Goal: Information Seeking & Learning: Find specific page/section

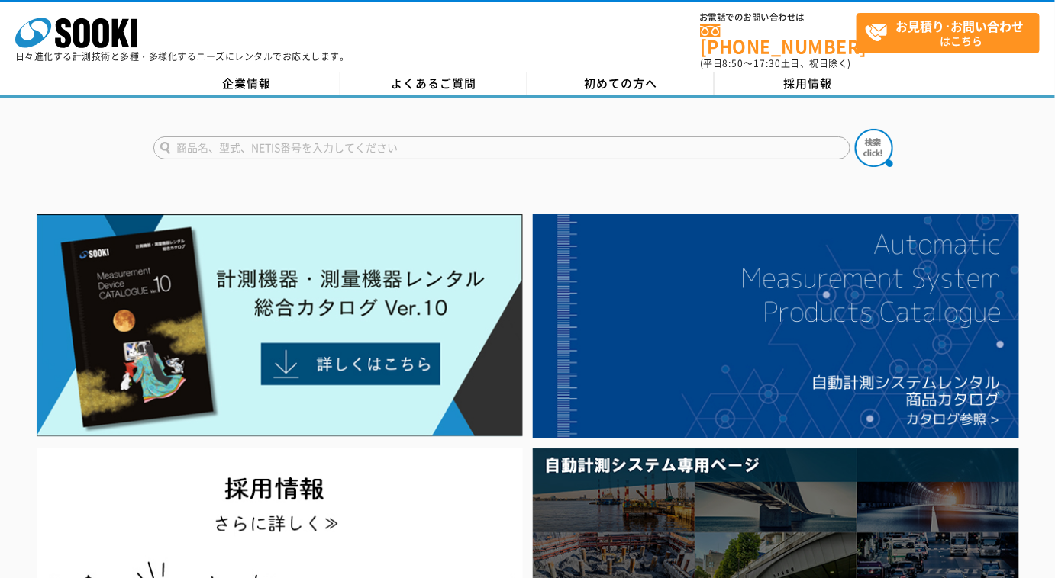
click at [366, 137] on input "text" at bounding box center [501, 148] width 697 height 23
type input "PL"
click at [875, 143] on img at bounding box center [874, 148] width 38 height 38
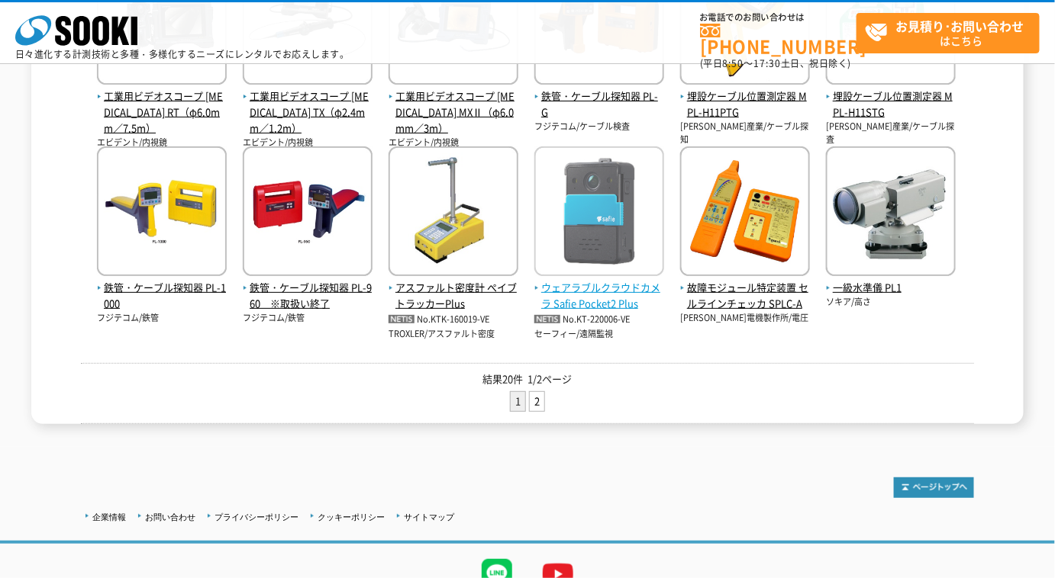
scroll to position [485, 0]
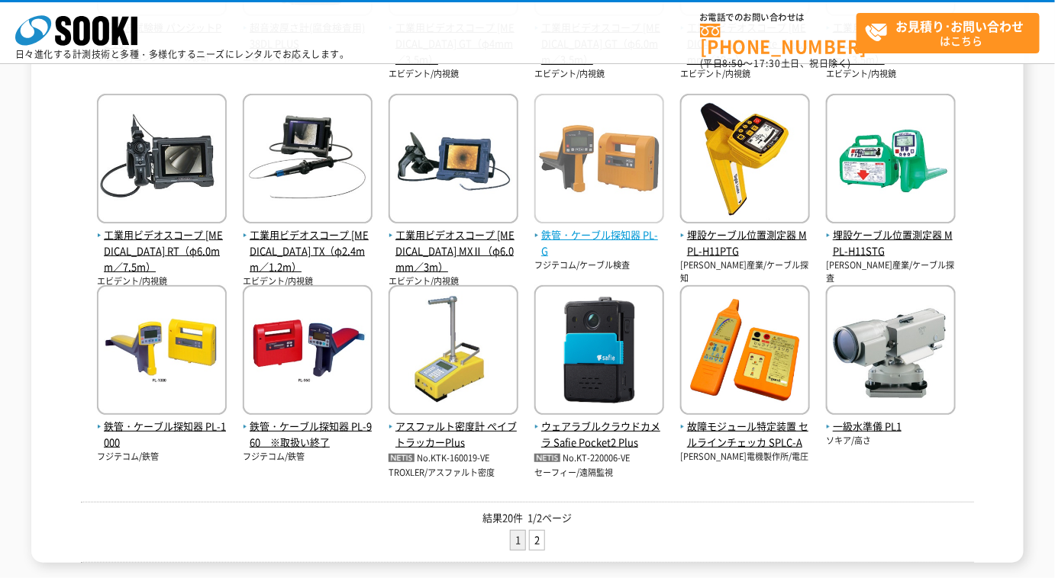
click at [584, 241] on span "鉄管・ケーブル探知器 PL-G" at bounding box center [599, 243] width 130 height 32
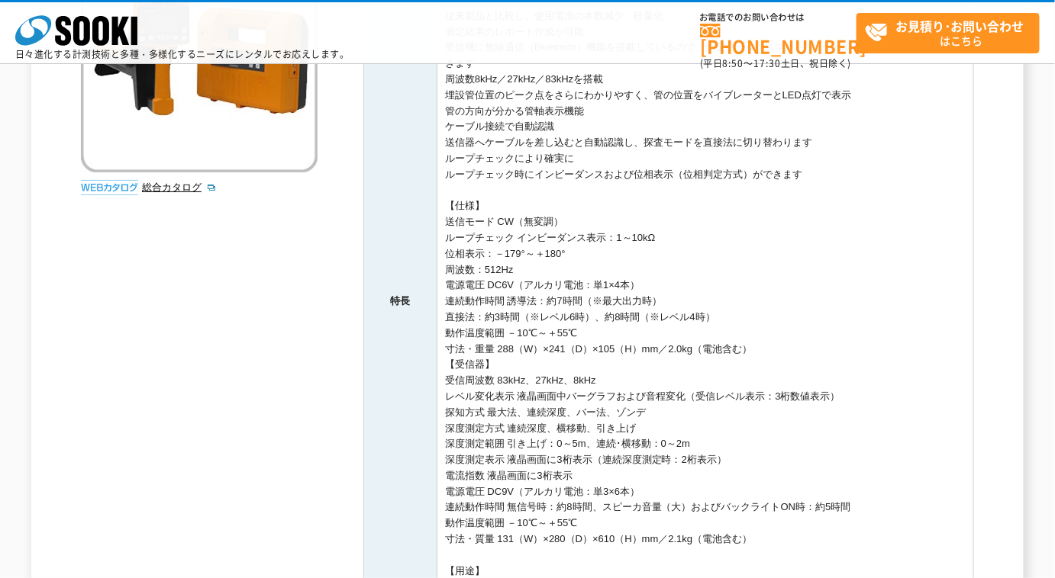
scroll to position [615, 0]
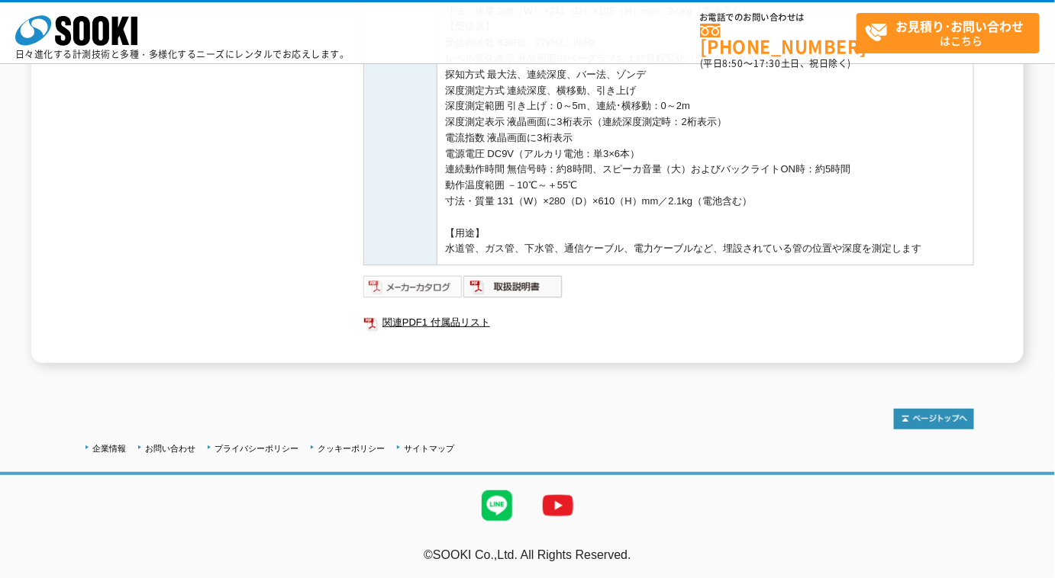
click at [435, 282] on img at bounding box center [413, 287] width 100 height 24
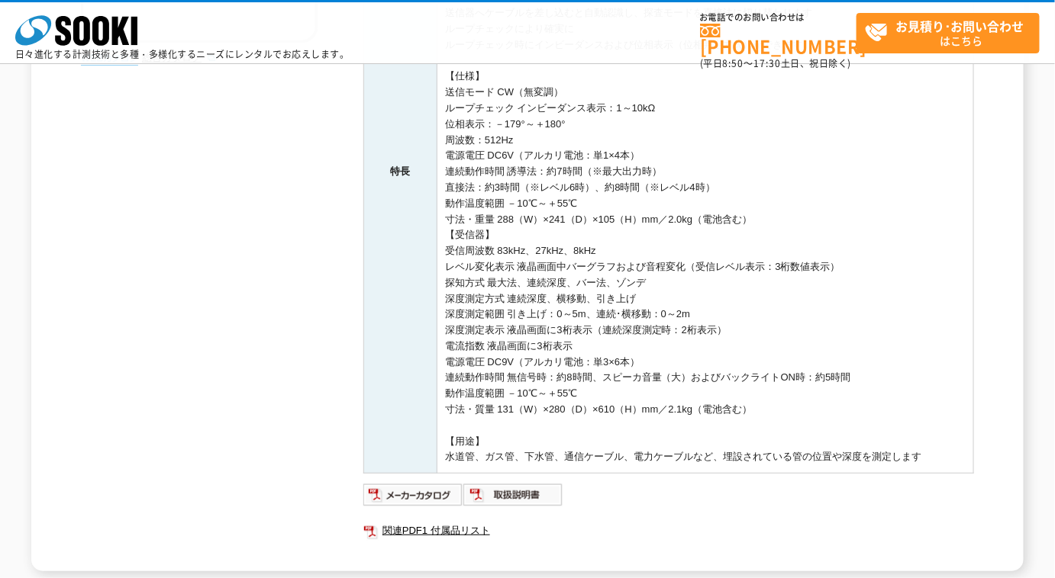
scroll to position [199, 0]
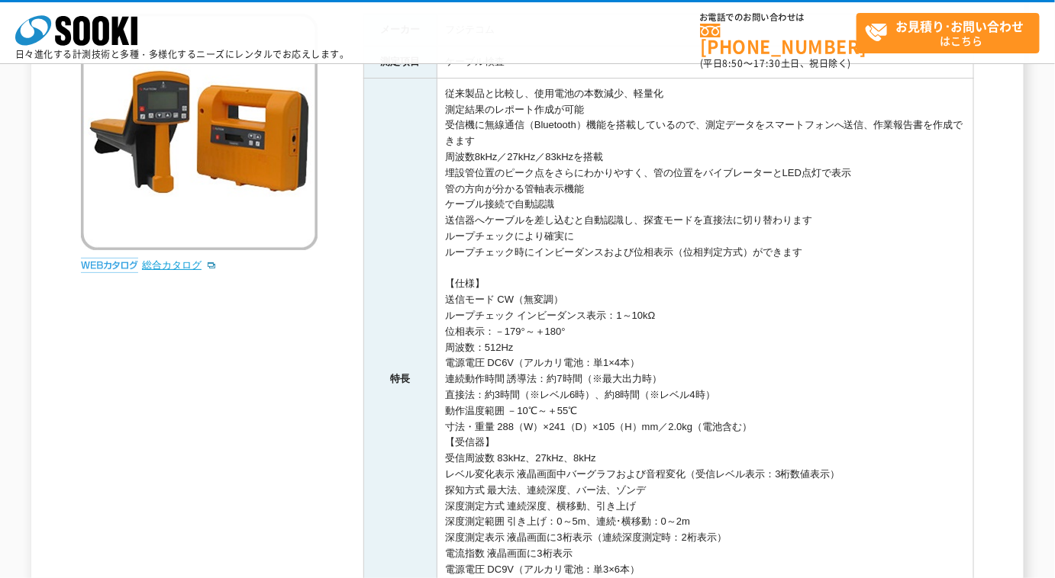
click at [170, 265] on link "総合カタログ" at bounding box center [179, 264] width 75 height 11
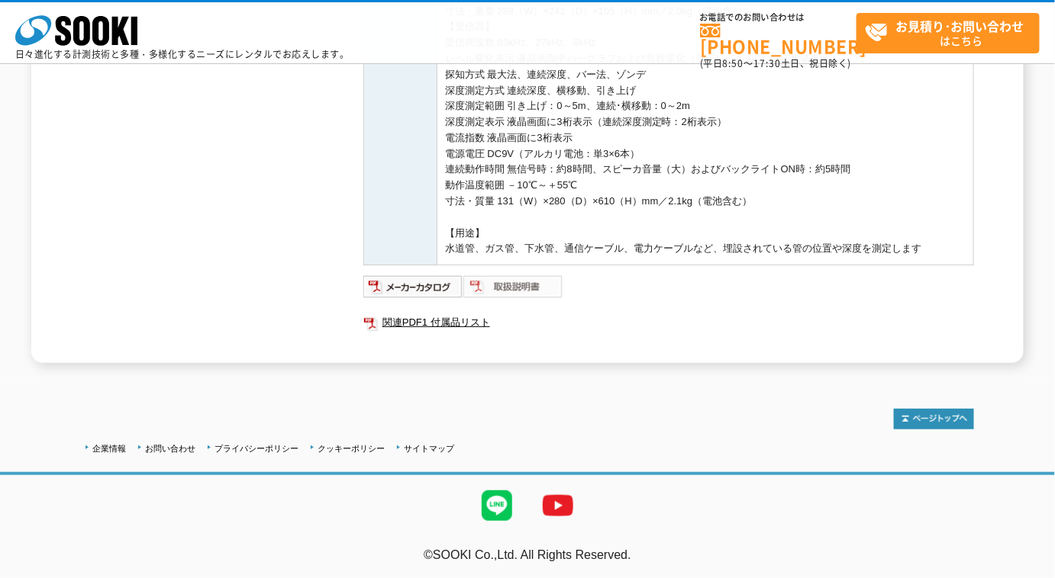
click at [520, 289] on img at bounding box center [513, 287] width 100 height 24
